Goal: Task Accomplishment & Management: Manage account settings

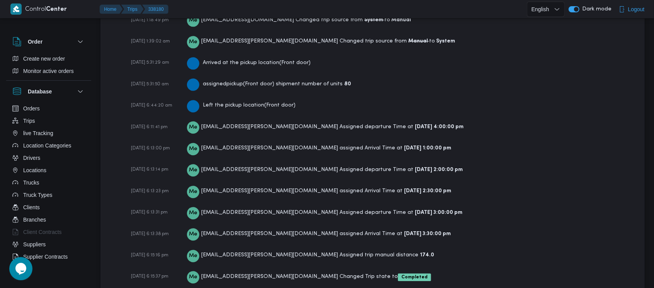
scroll to position [1348, 0]
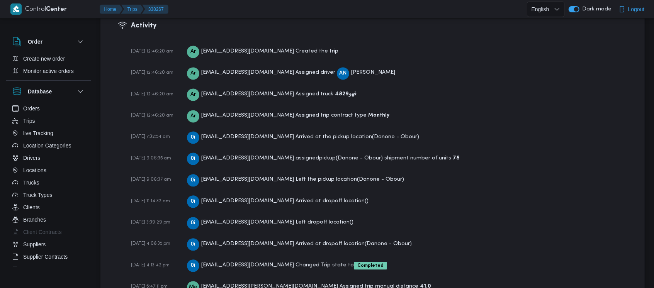
scroll to position [1112, 0]
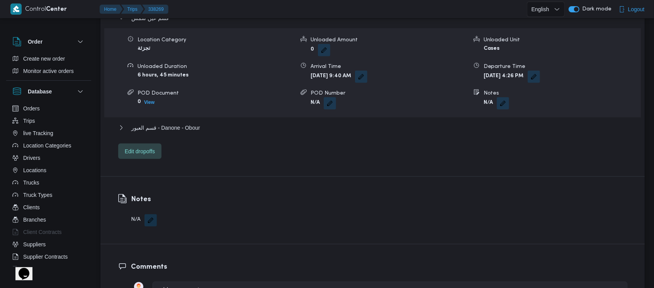
scroll to position [1178, 0]
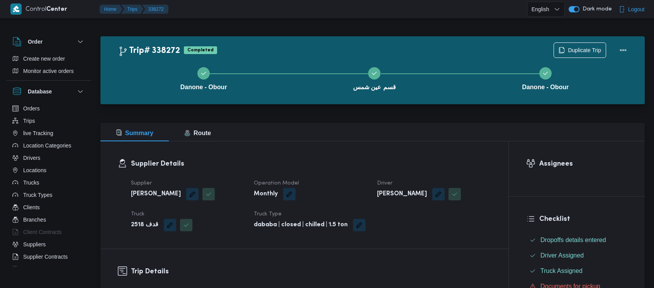
click at [312, 184] on dt "Operation Model" at bounding box center [311, 183] width 114 height 9
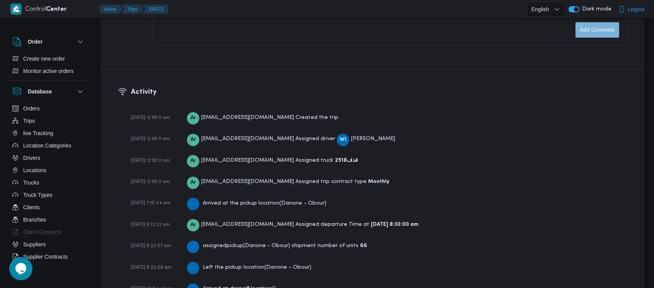
scroll to position [1134, 0]
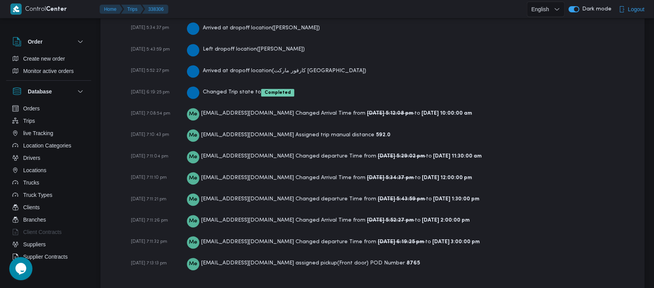
scroll to position [1458, 0]
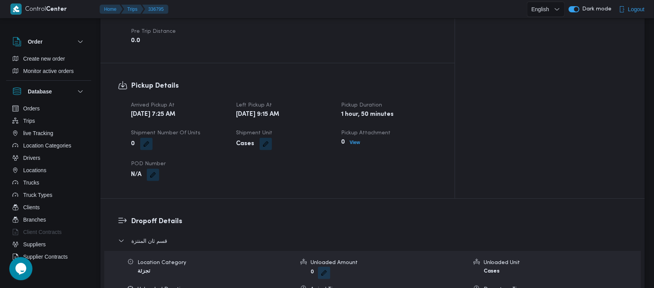
scroll to position [416, 0]
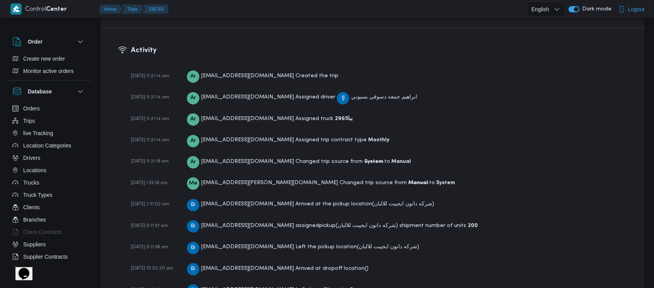
scroll to position [1156, 0]
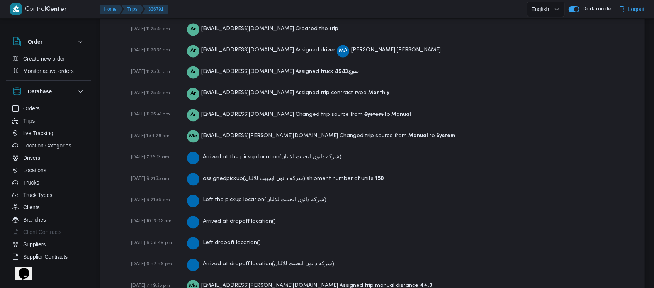
scroll to position [1178, 0]
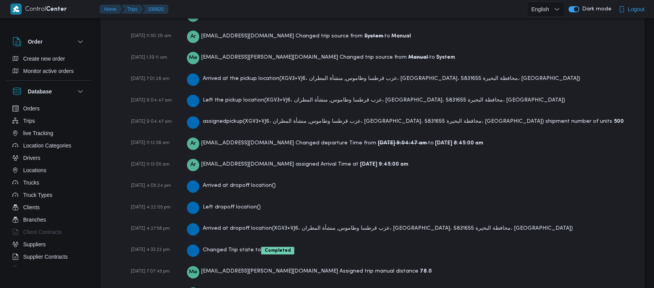
scroll to position [1215, 0]
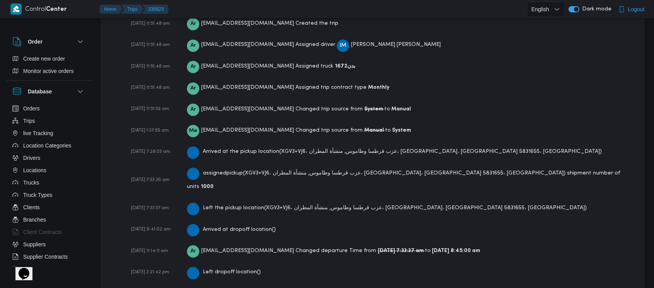
scroll to position [1178, 0]
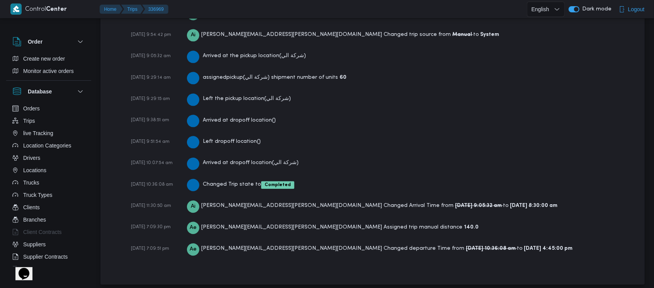
scroll to position [1206, 0]
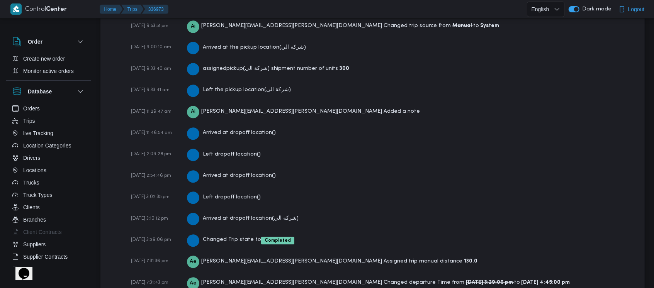
scroll to position [1336, 0]
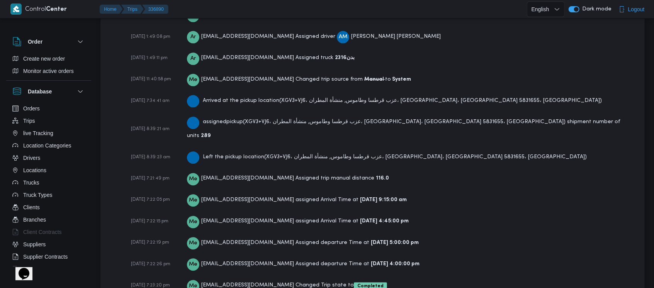
scroll to position [1265, 0]
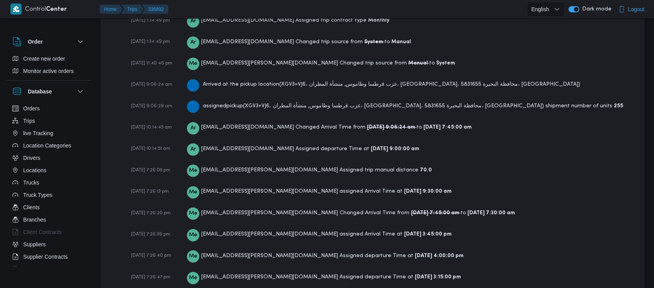
scroll to position [1183, 0]
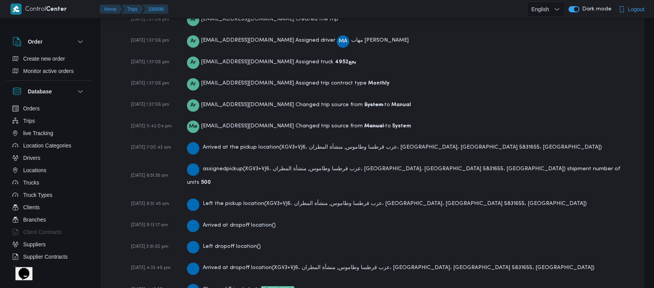
scroll to position [1156, 0]
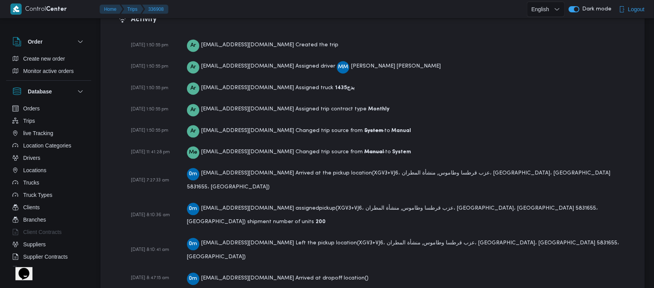
scroll to position [1178, 0]
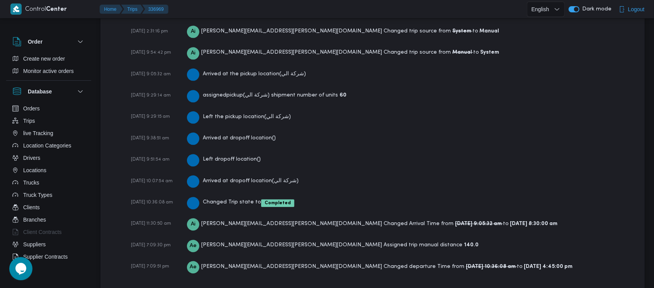
scroll to position [1228, 0]
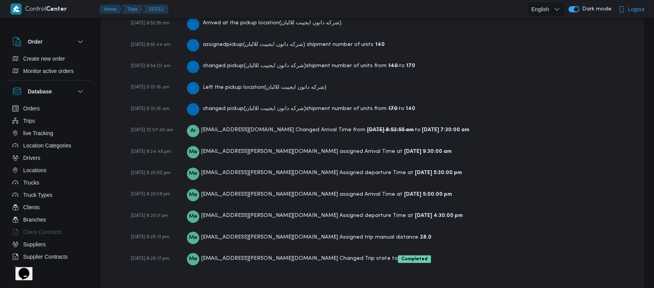
scroll to position [1243, 0]
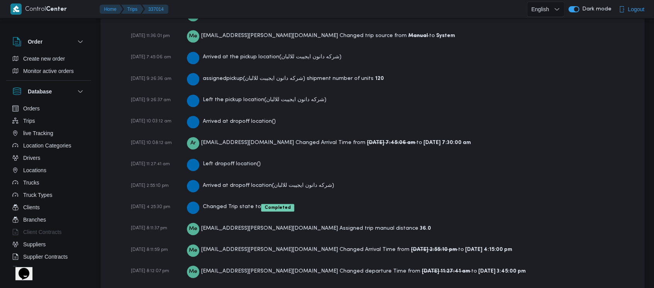
scroll to position [1222, 0]
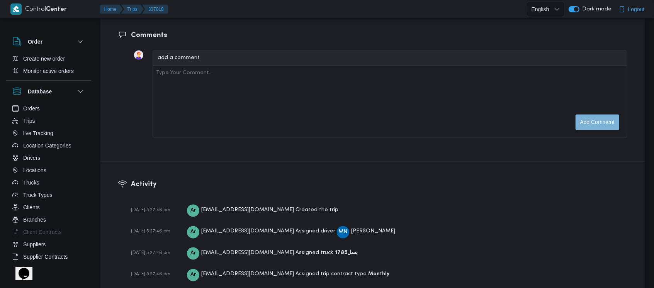
scroll to position [1200, 0]
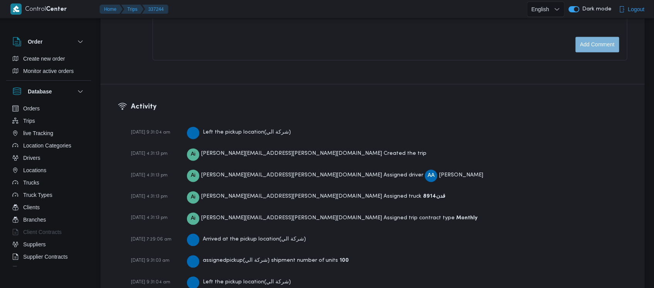
scroll to position [1248, 0]
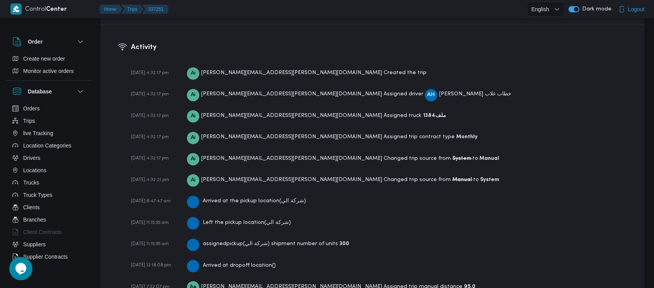
scroll to position [1162, 0]
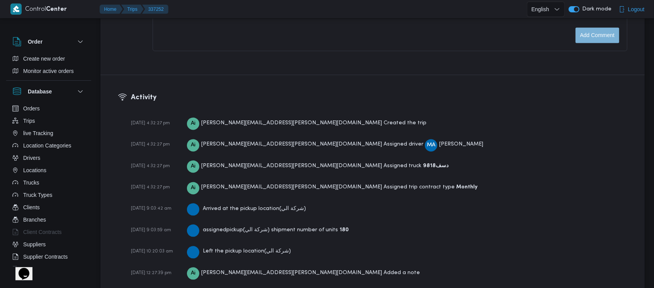
scroll to position [1117, 0]
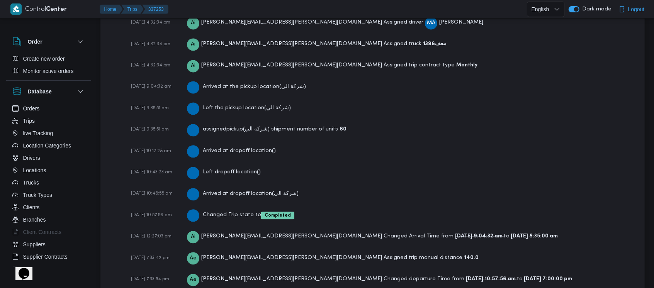
scroll to position [1184, 0]
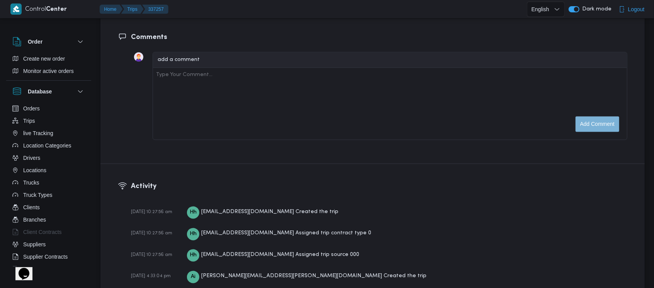
scroll to position [1292, 0]
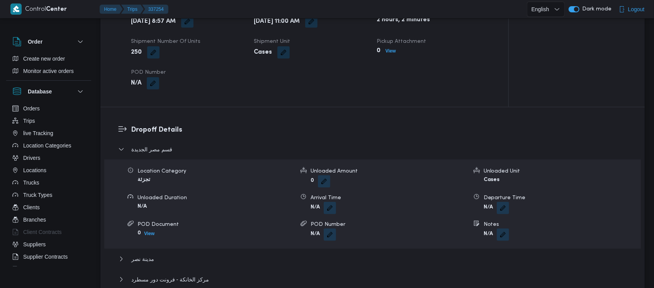
scroll to position [1095, 0]
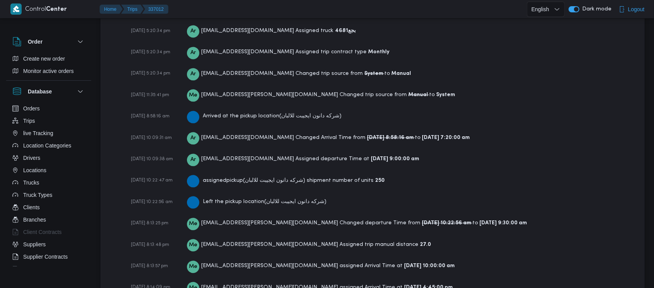
scroll to position [1243, 0]
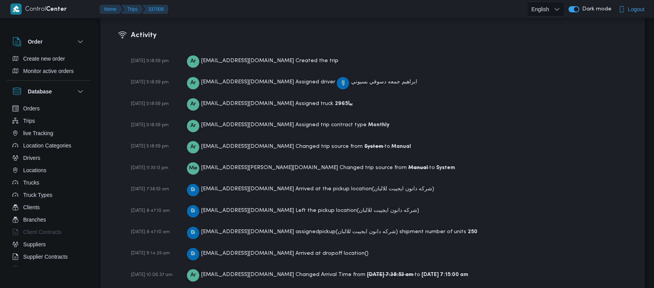
scroll to position [1178, 0]
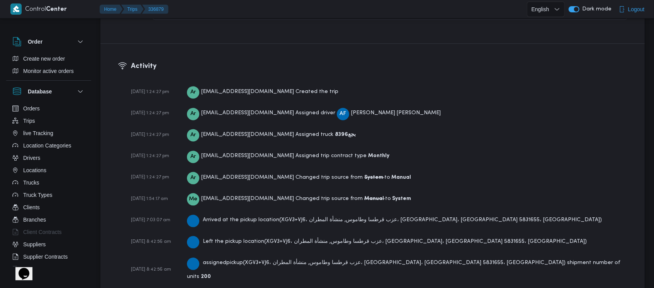
scroll to position [1178, 0]
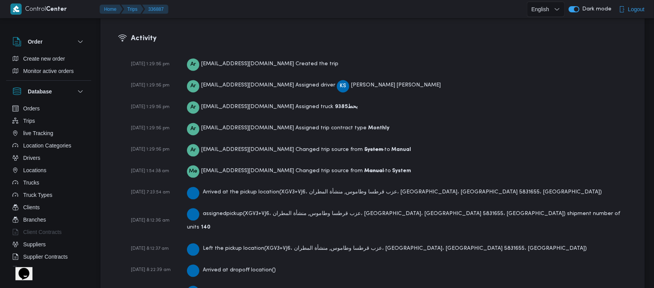
scroll to position [1156, 0]
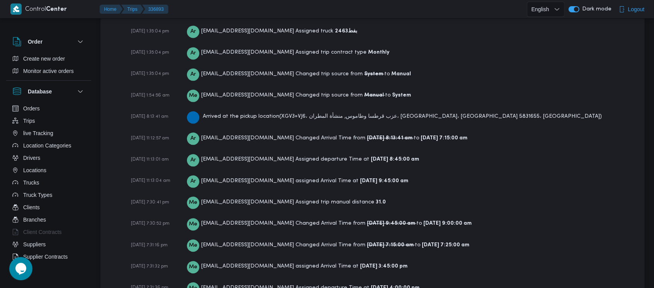
scroll to position [1150, 0]
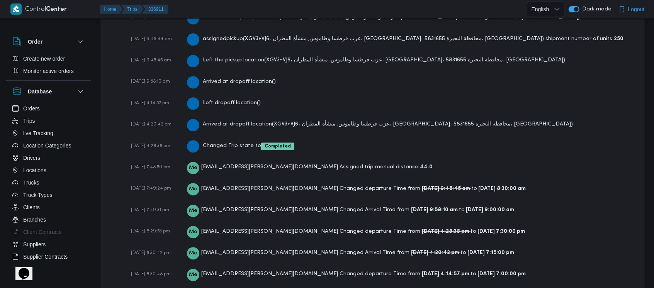
scroll to position [1254, 0]
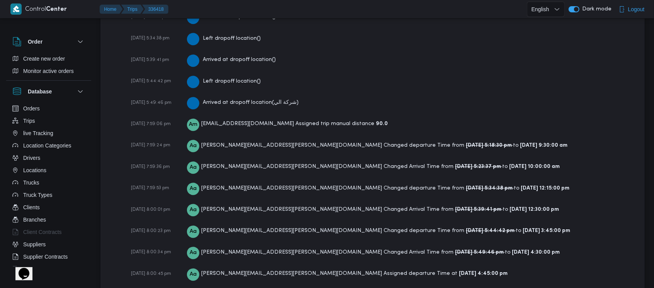
scroll to position [1406, 0]
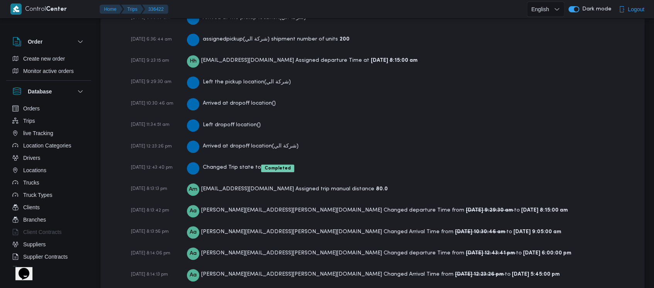
scroll to position [1381, 0]
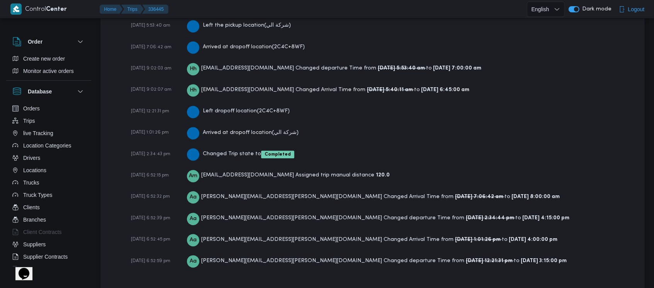
scroll to position [1359, 0]
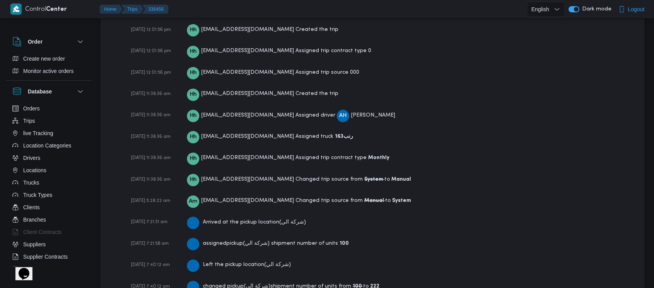
scroll to position [1271, 0]
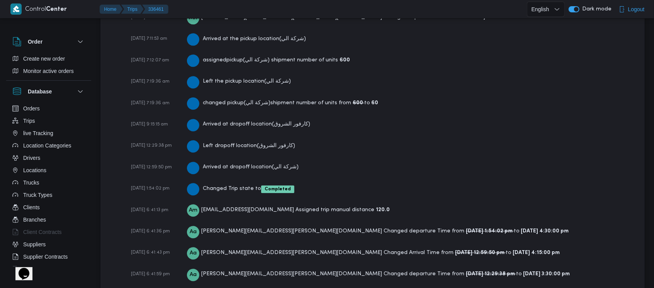
scroll to position [1316, 0]
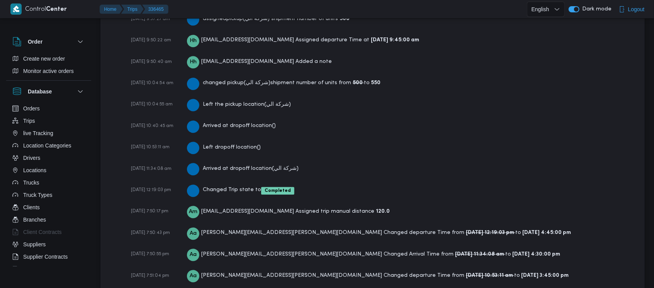
scroll to position [1341, 0]
